Goal: Task Accomplishment & Management: Use online tool/utility

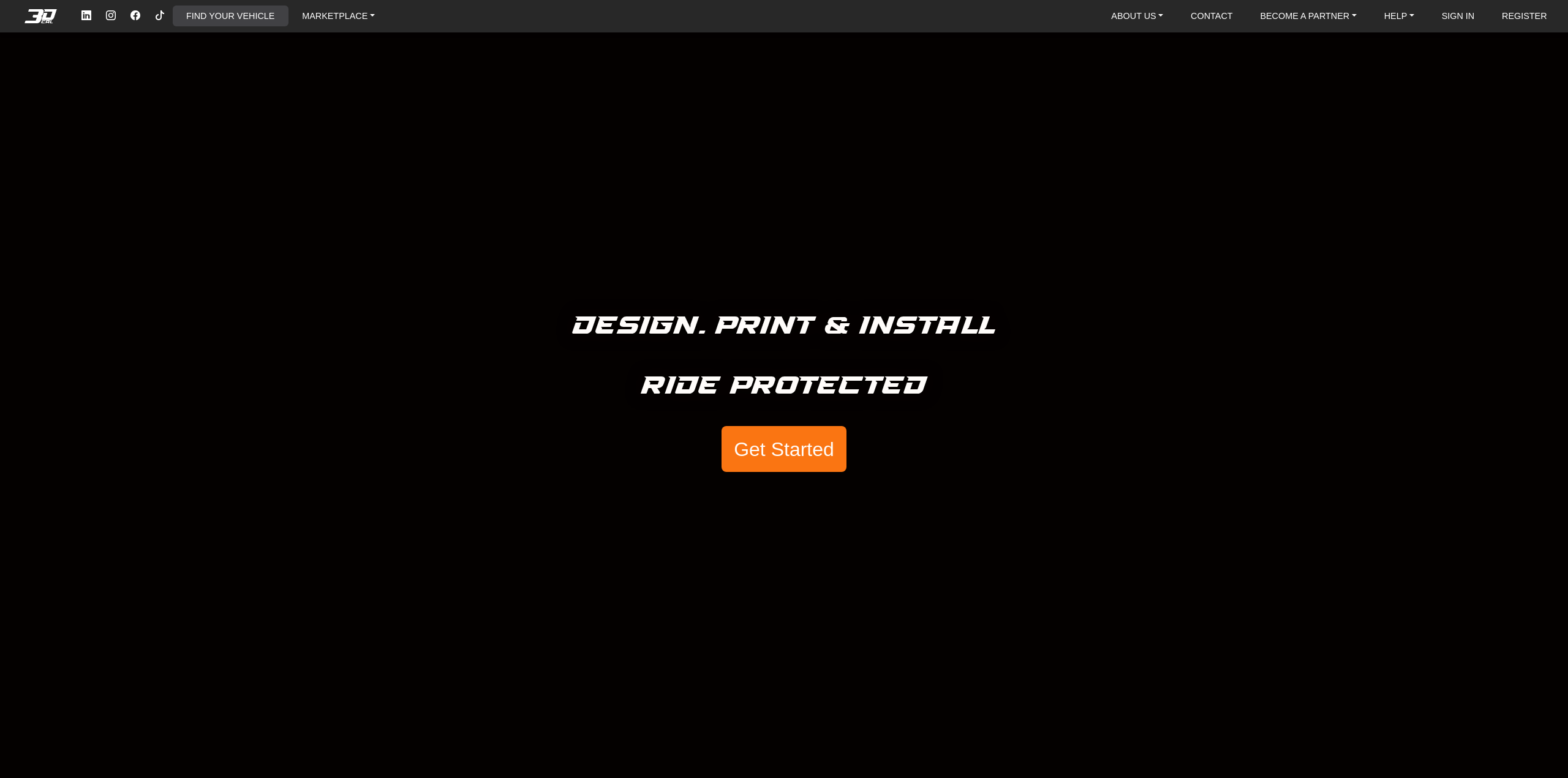
click at [224, 12] on link "FIND YOUR VEHICLE" at bounding box center [230, 16] width 98 height 20
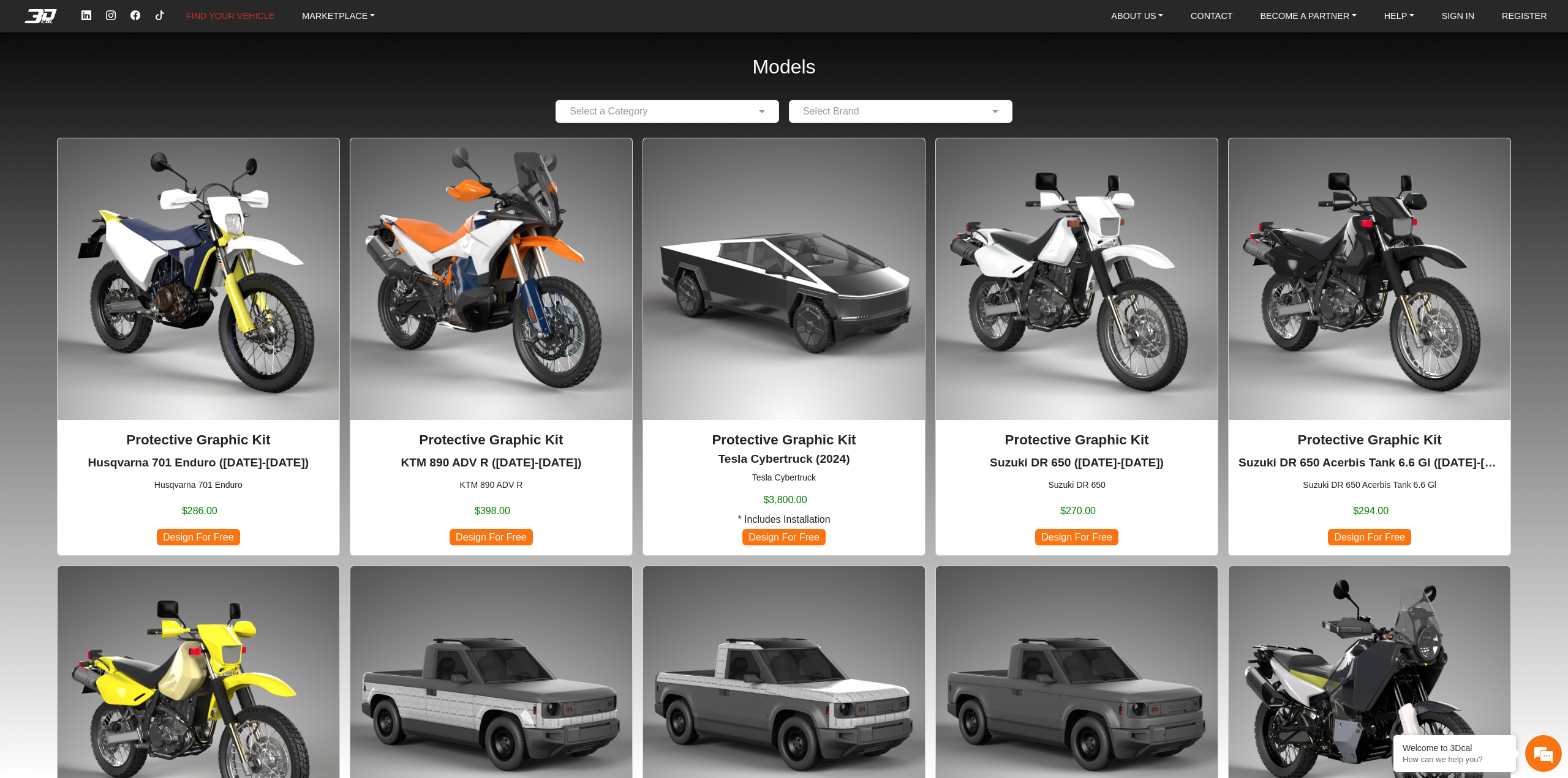
click at [1124, 436] on p "Protective Graphic Kit" at bounding box center [1076, 439] width 262 height 20
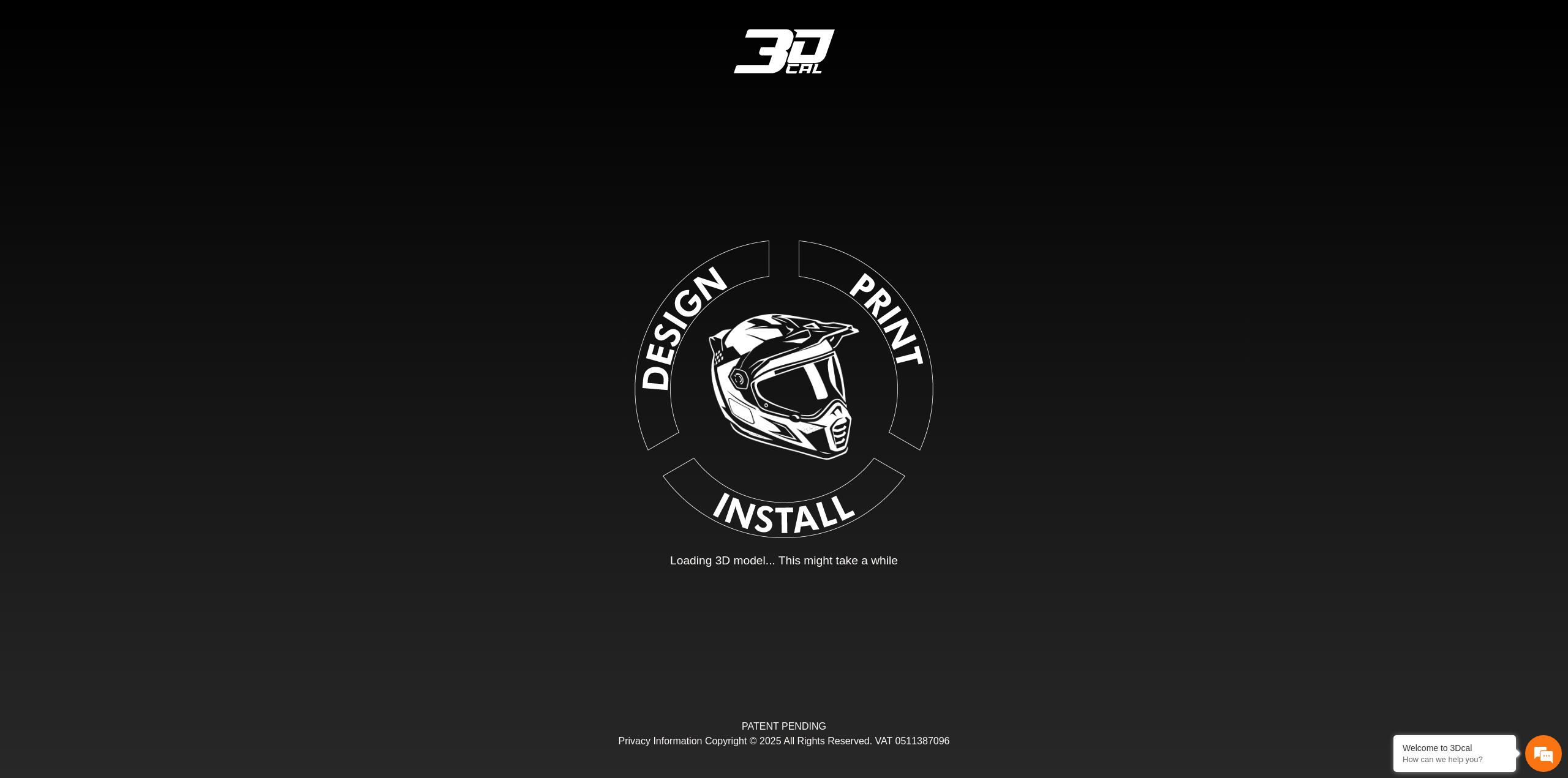
type input "*"
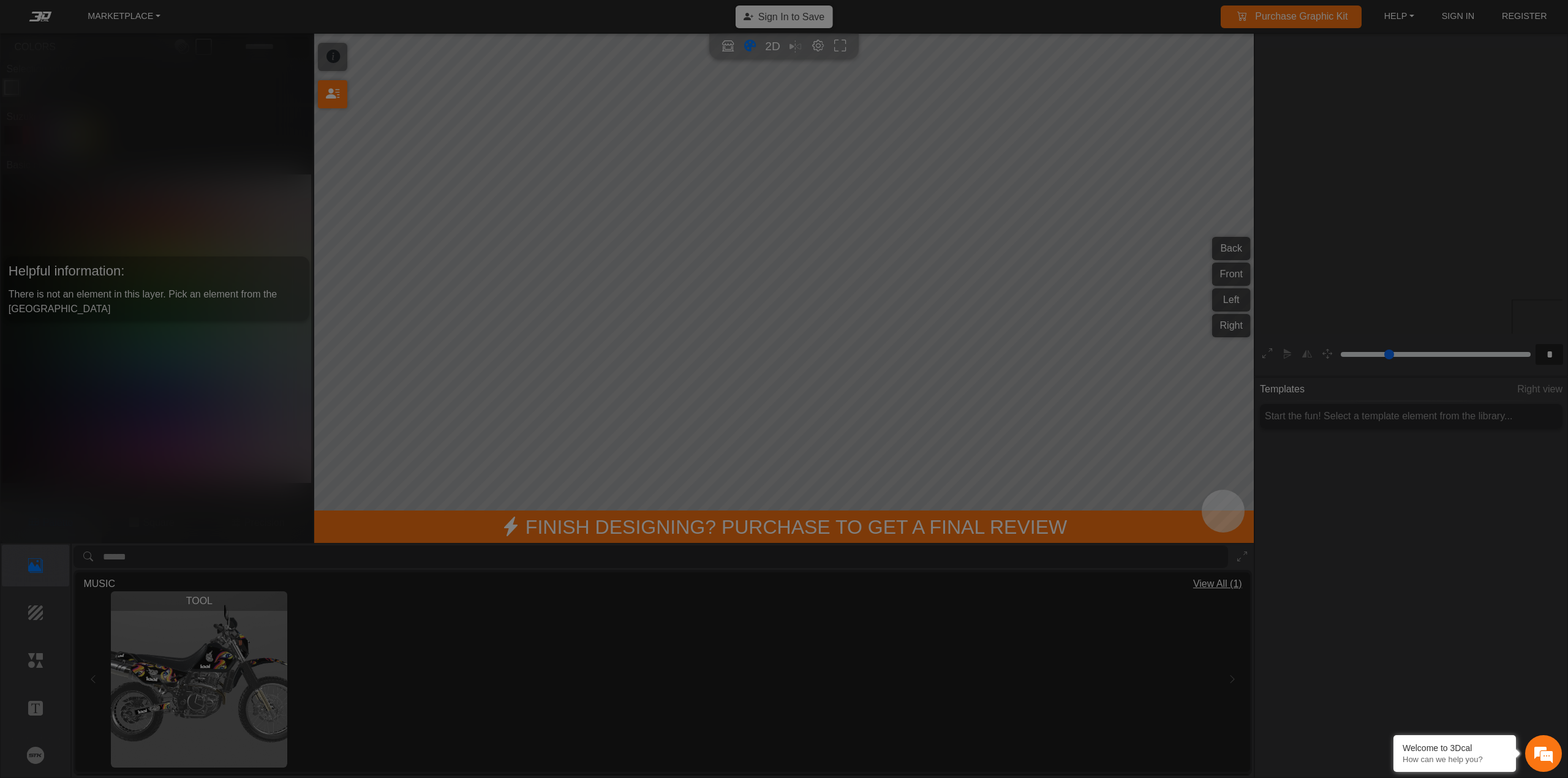
scroll to position [233, 225]
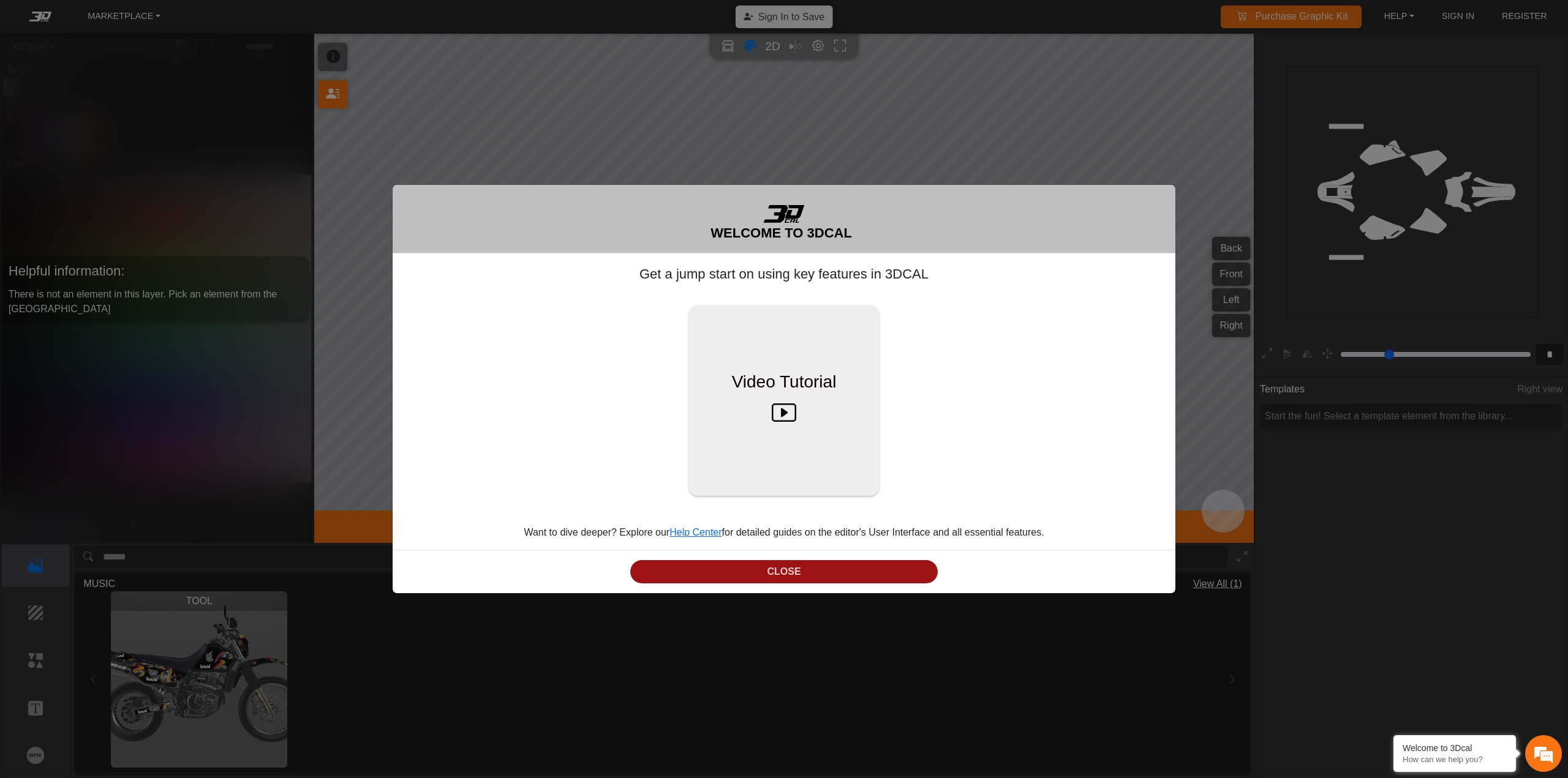
click at [783, 564] on button "CLOSE" at bounding box center [783, 572] width 308 height 23
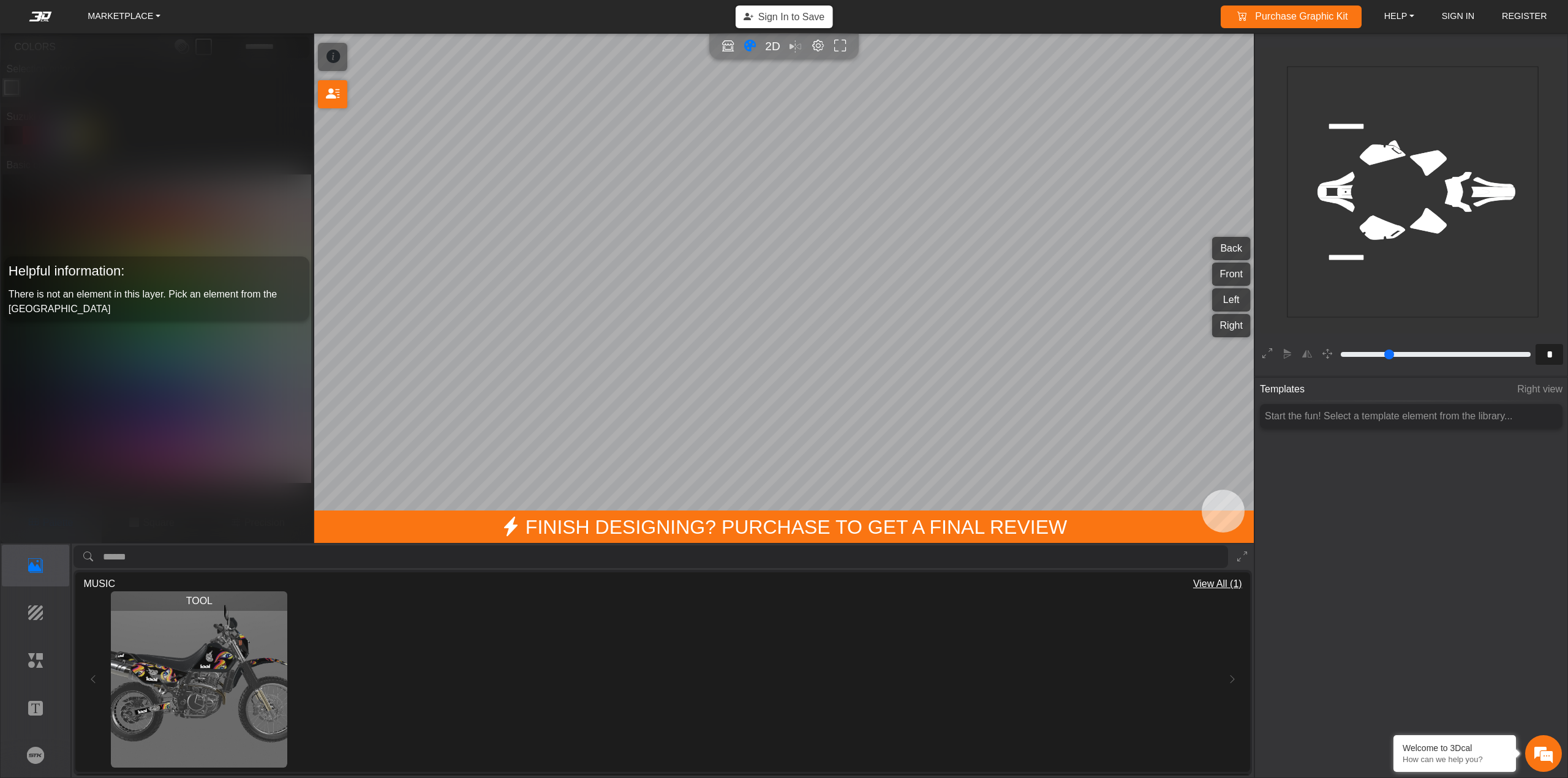
click at [1378, 222] on rect at bounding box center [1412, 191] width 251 height 251
click at [173, 677] on img "View TOOL" at bounding box center [199, 679] width 177 height 177
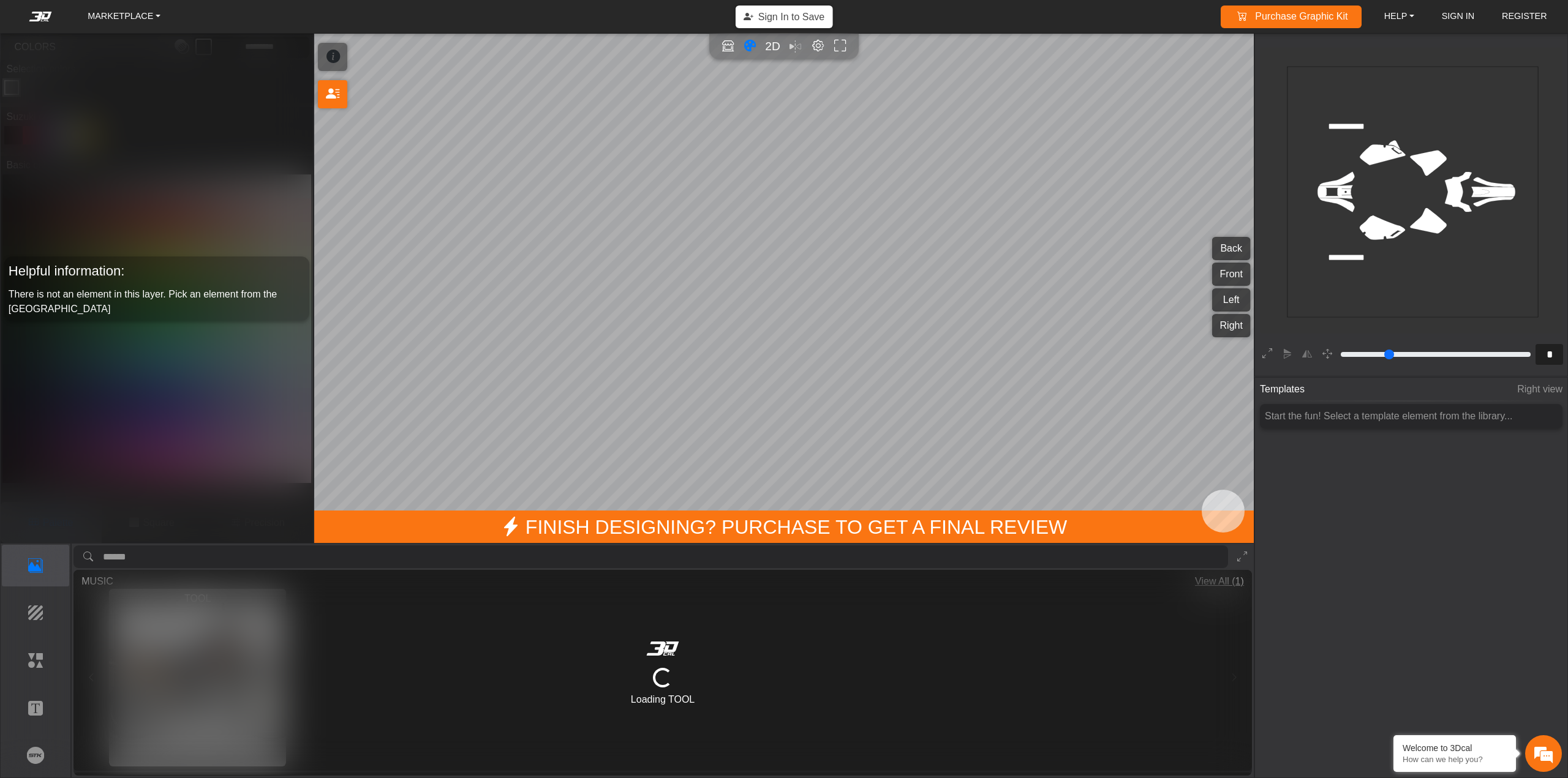
type input "*********"
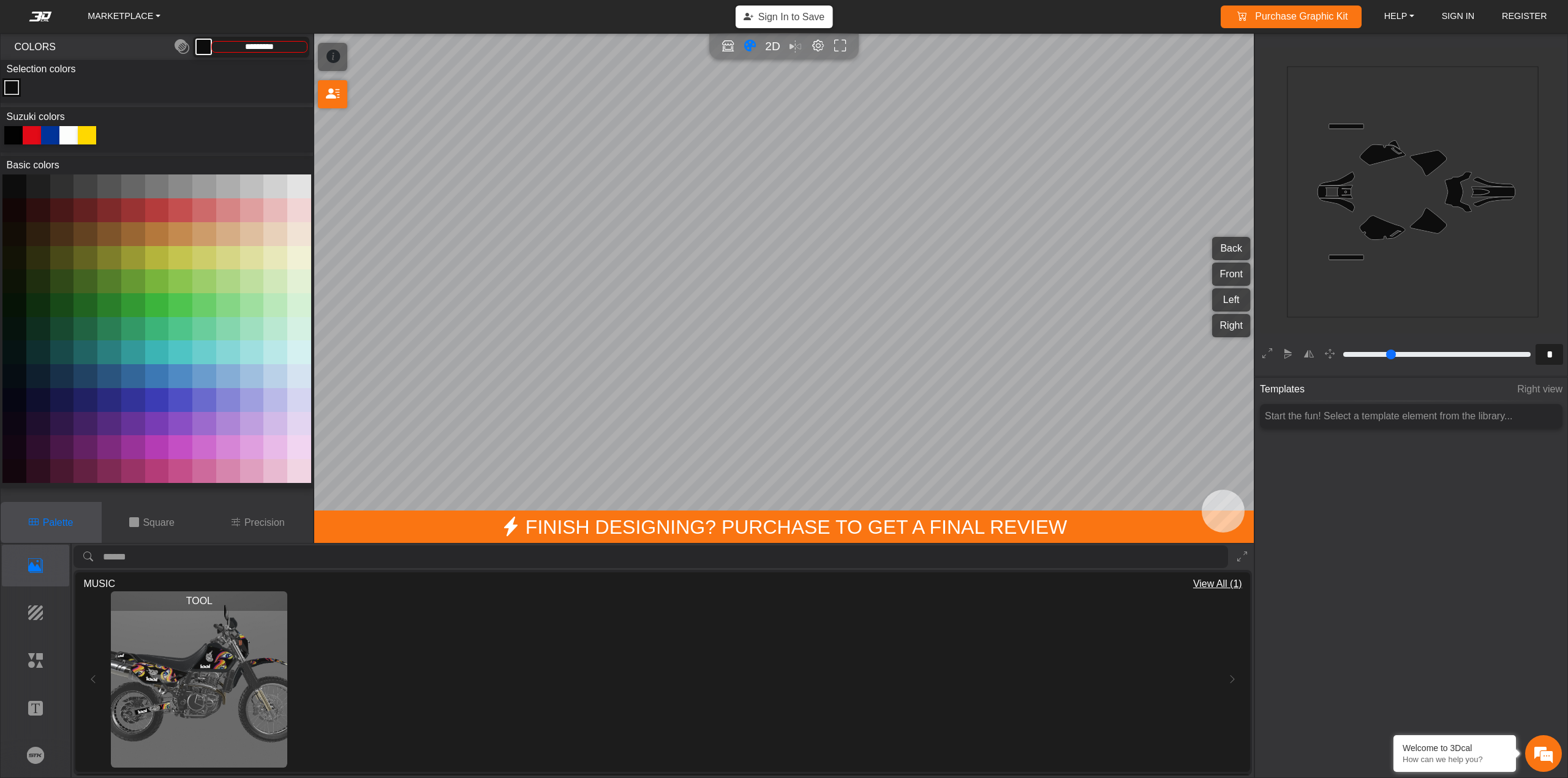
click at [1240, 237] on button "Back" at bounding box center [1231, 249] width 39 height 23
click at [1235, 262] on div "Back Front Left Right" at bounding box center [1231, 288] width 39 height 102
click at [1236, 278] on button "Front" at bounding box center [1231, 274] width 39 height 23
click at [1236, 303] on button "Left" at bounding box center [1231, 300] width 39 height 23
click at [1233, 326] on button "Right" at bounding box center [1231, 326] width 39 height 23
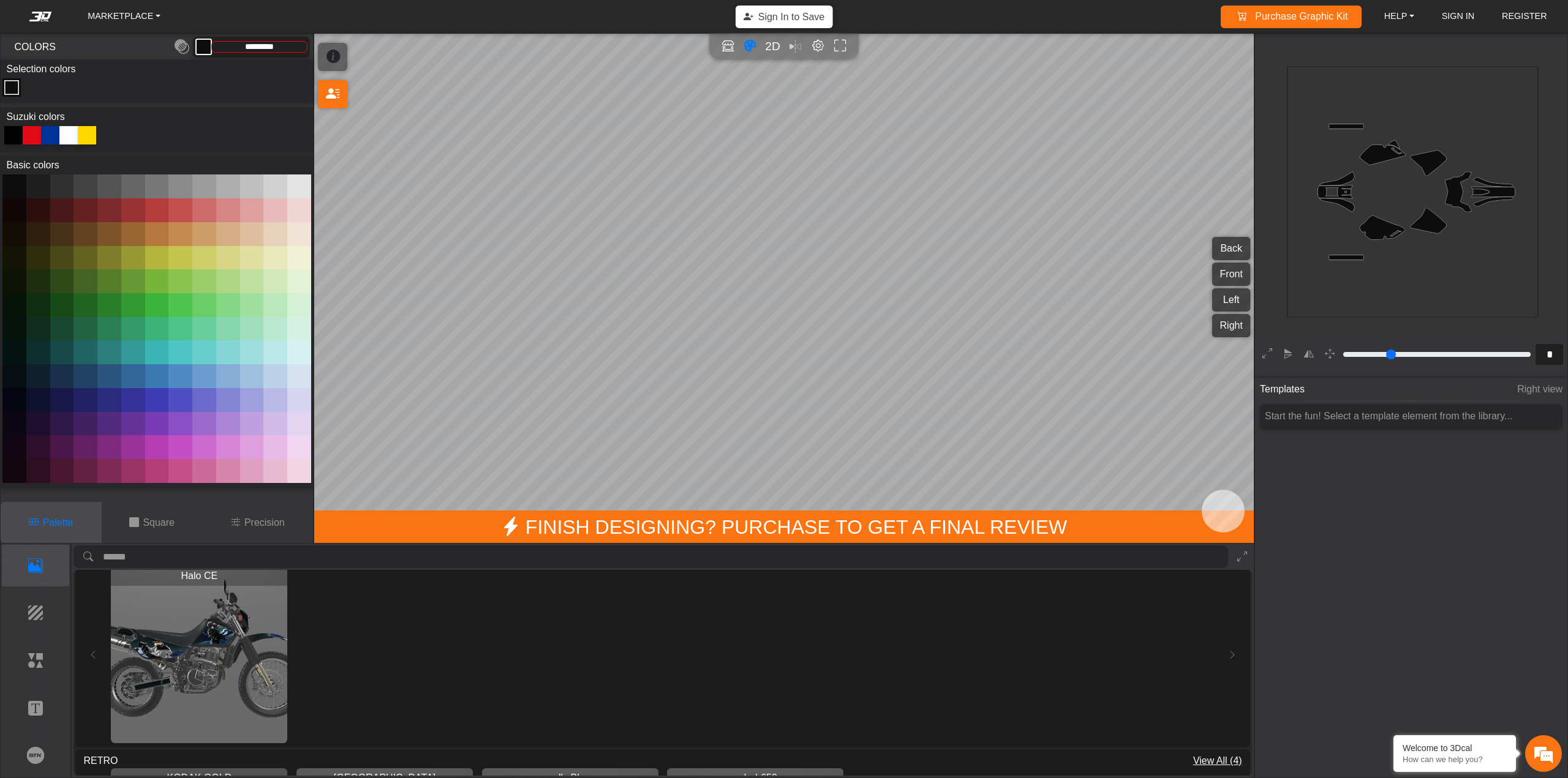
scroll to position [429, 0]
click at [177, 636] on img "View Halo CE" at bounding box center [199, 653] width 177 height 177
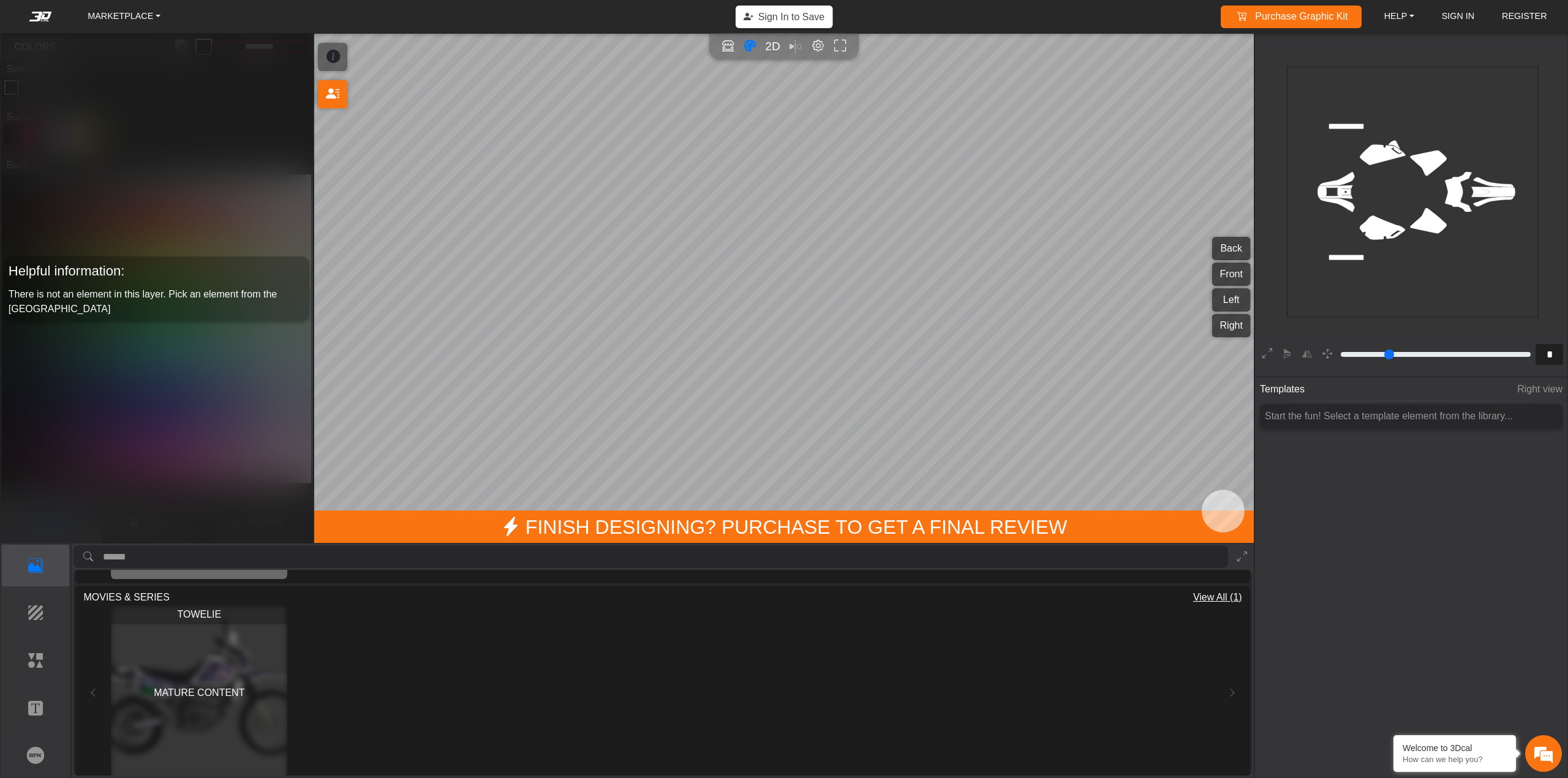
scroll to position [1408, 0]
